Goal: Task Accomplishment & Management: Use online tool/utility

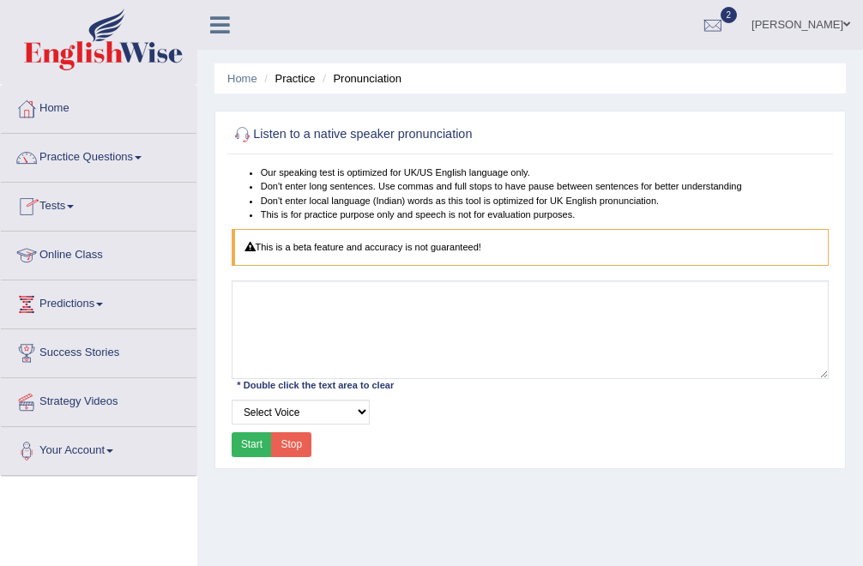
click at [83, 250] on link "Online Class" at bounding box center [99, 253] width 196 height 43
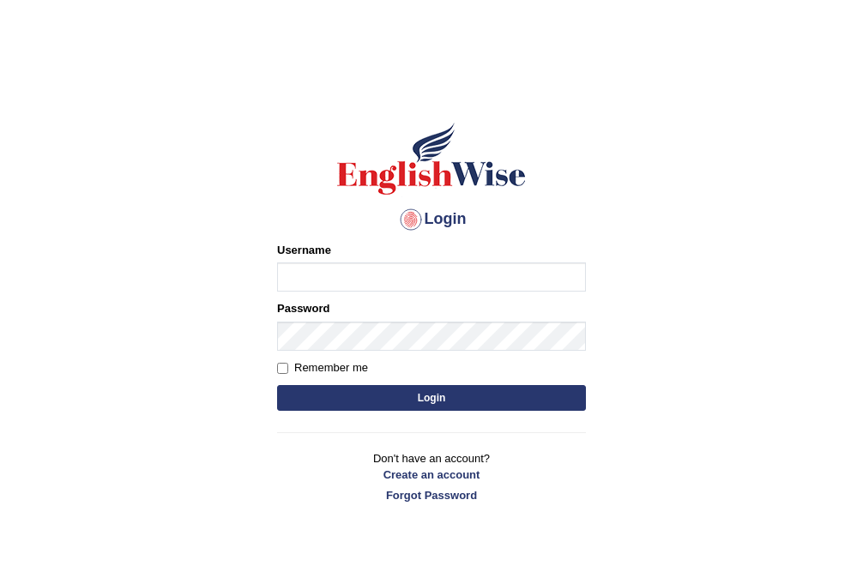
type input "Bhekimpilo"
click at [359, 400] on button "Login" at bounding box center [431, 398] width 309 height 26
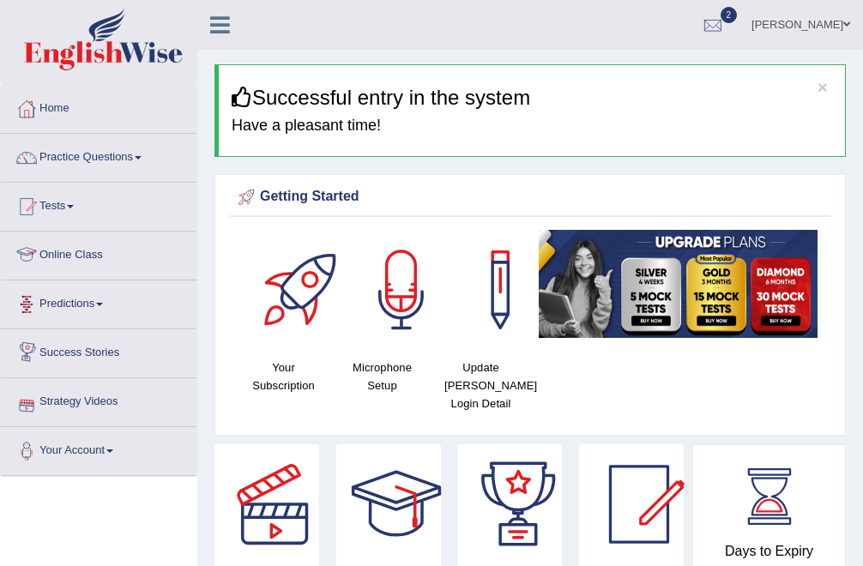
click at [82, 255] on link "Online Class" at bounding box center [99, 253] width 196 height 43
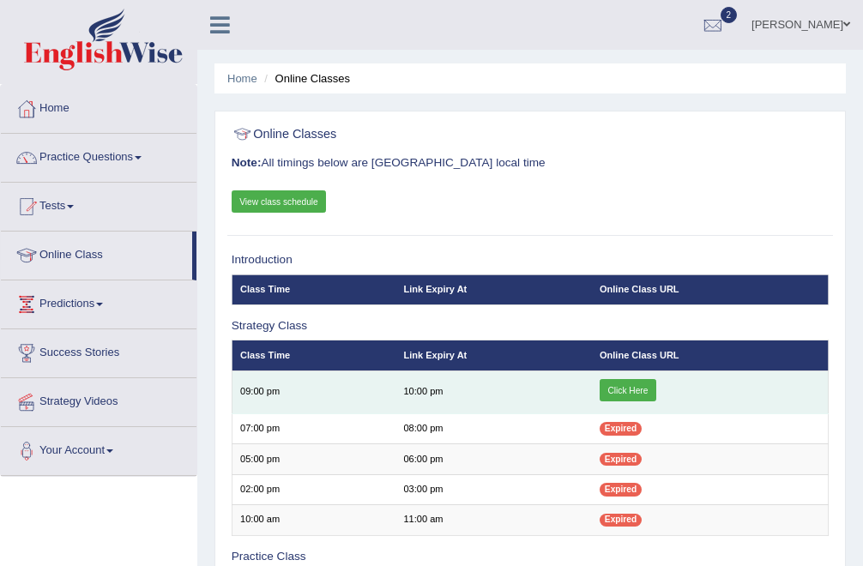
click at [630, 390] on link "Click Here" at bounding box center [628, 390] width 57 height 22
